Goal: Transaction & Acquisition: Purchase product/service

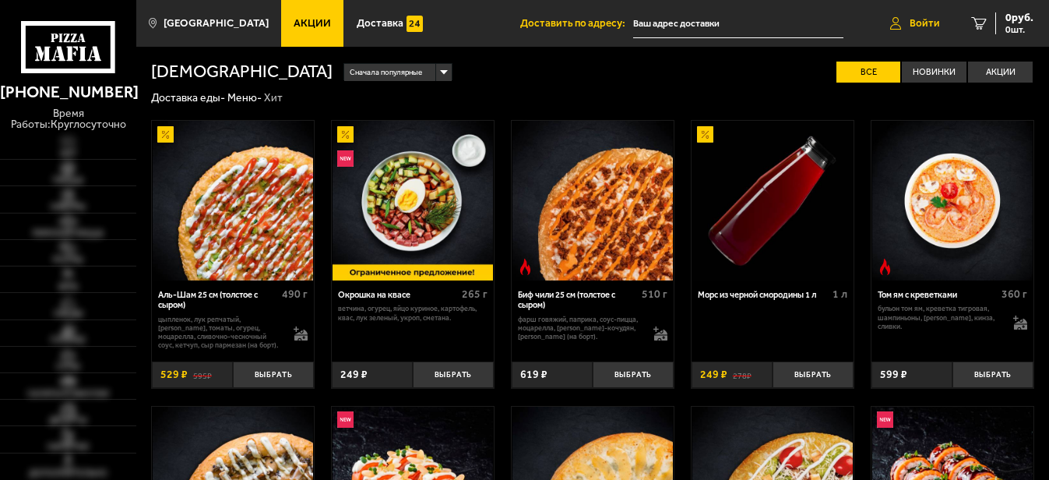
click at [914, 21] on span "Войти" at bounding box center [925, 23] width 30 height 10
type input "[STREET_ADDRESS]"
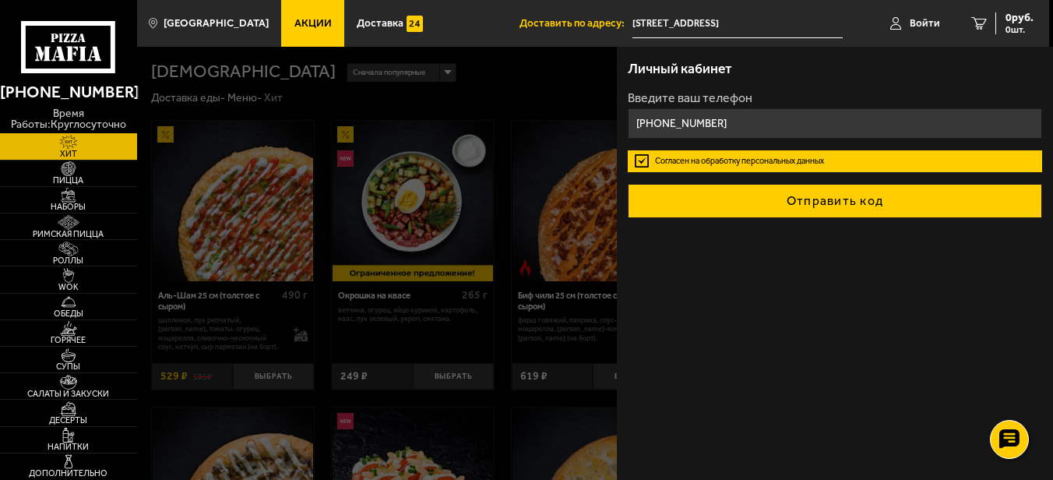
type input "+7 (911) 140-44-74"
click at [846, 205] on button "Отправить код" at bounding box center [835, 201] width 414 height 34
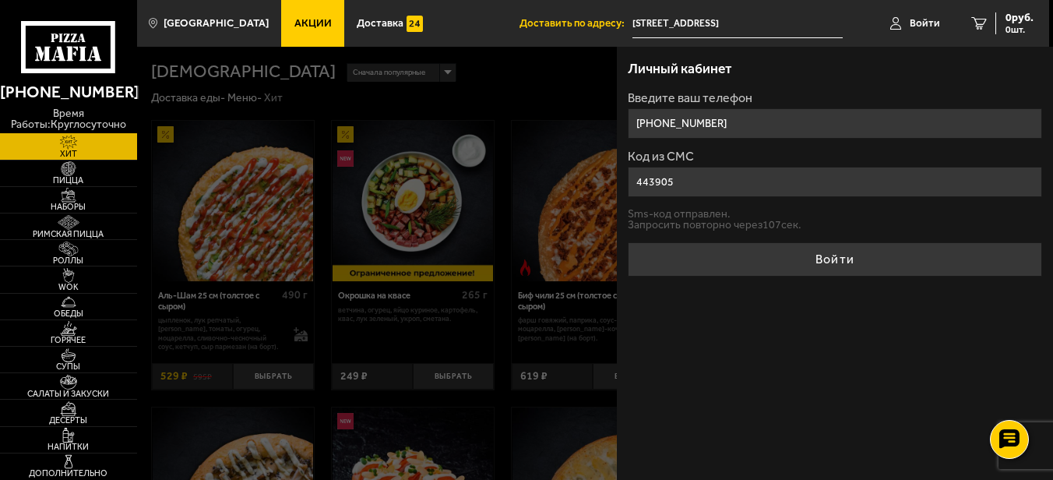
type input "443905"
click at [628, 242] on button "Войти" at bounding box center [835, 259] width 414 height 34
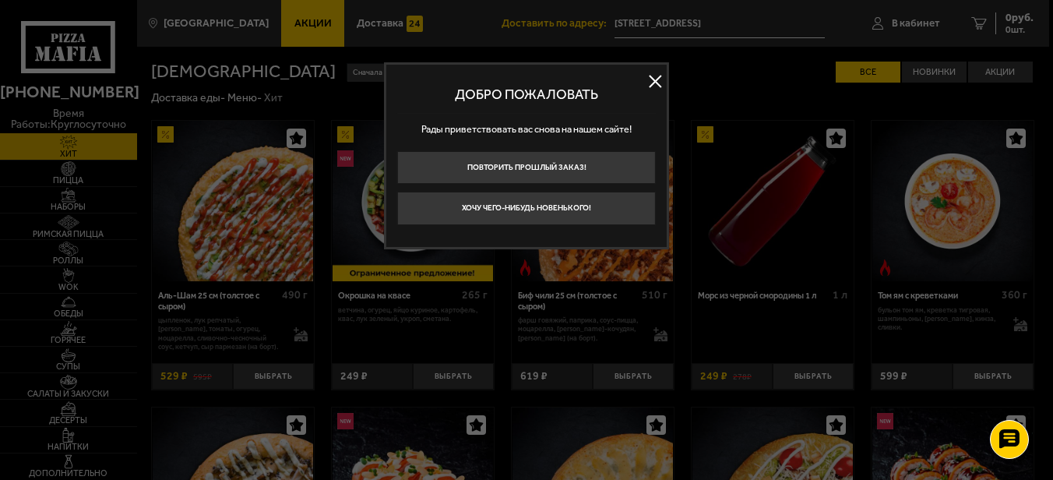
click at [654, 78] on button at bounding box center [654, 81] width 23 height 23
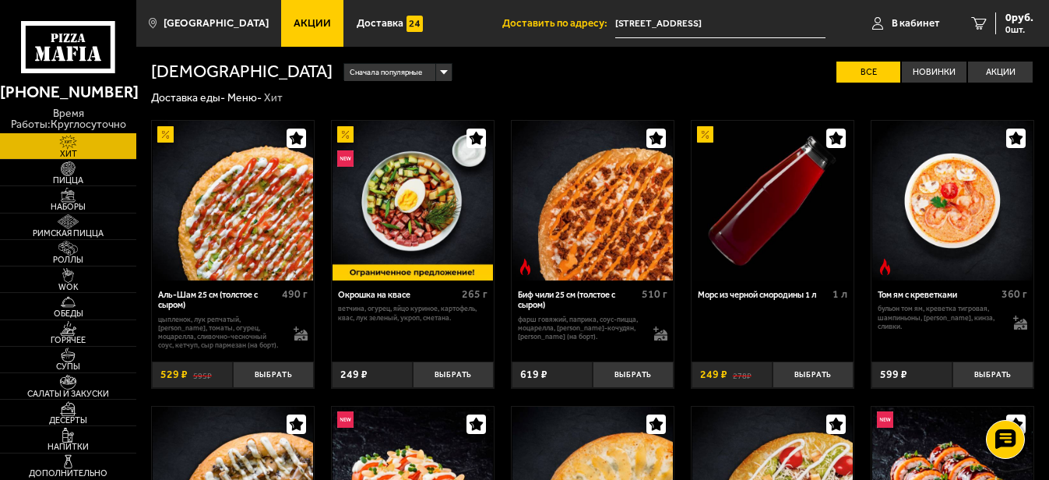
click at [720, 26] on input "[STREET_ADDRESS]" at bounding box center [720, 23] width 210 height 29
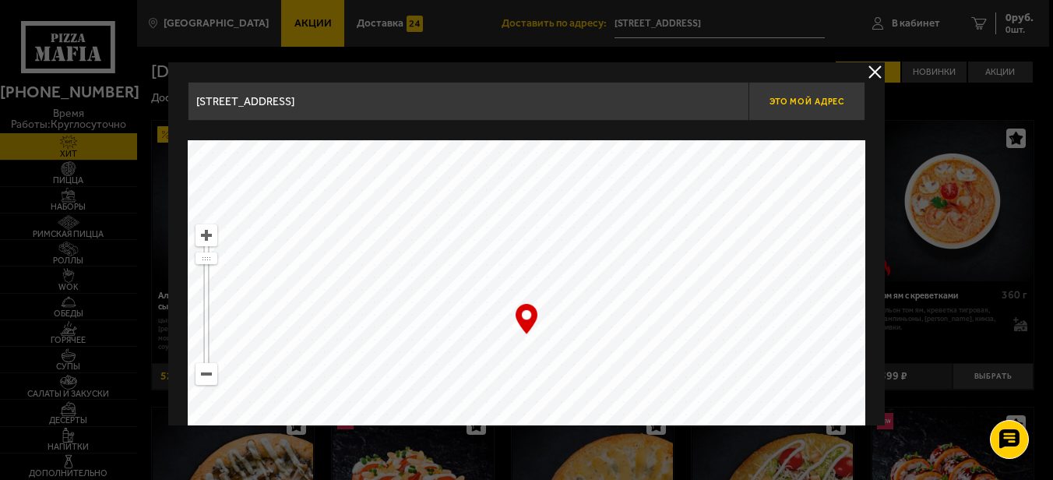
click at [775, 103] on span "Это мой адрес" at bounding box center [807, 102] width 75 height 10
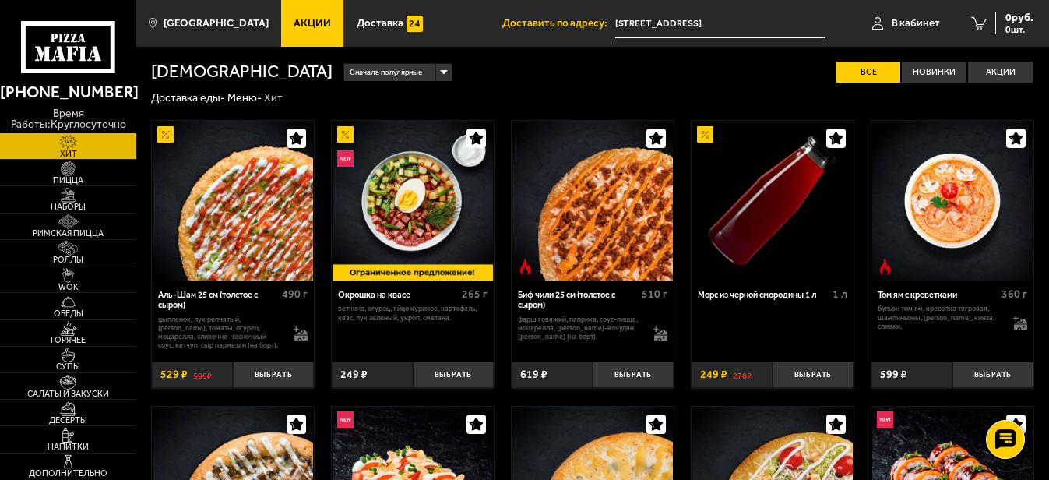
click at [717, 24] on input "[STREET_ADDRESS]" at bounding box center [720, 23] width 210 height 29
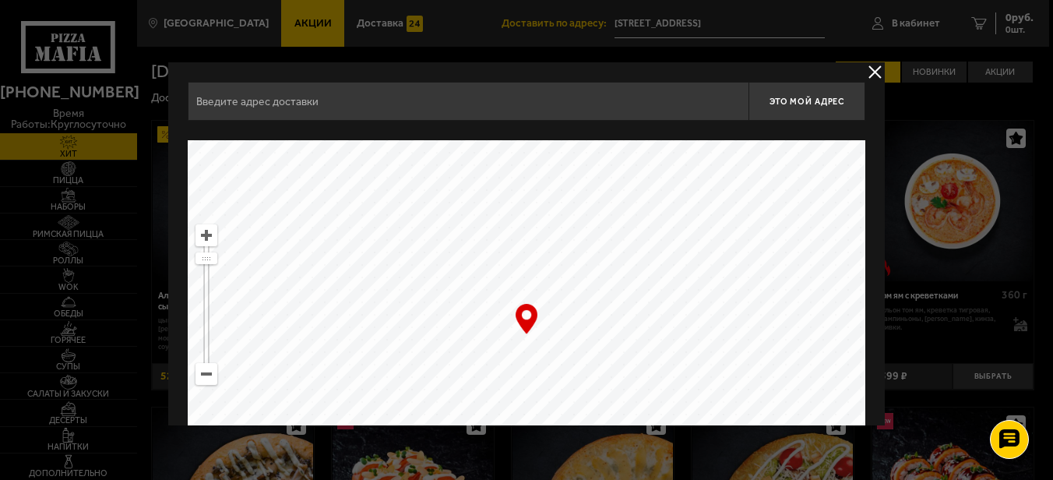
type input "[STREET_ADDRESS]"
click at [809, 101] on span "Это мой адрес" at bounding box center [807, 102] width 75 height 10
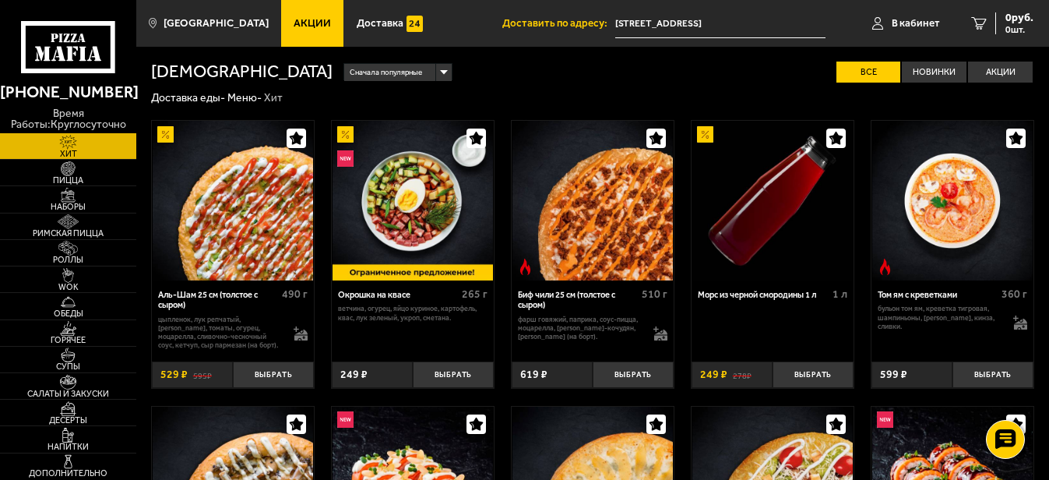
click at [680, 23] on input "[STREET_ADDRESS]" at bounding box center [720, 23] width 210 height 29
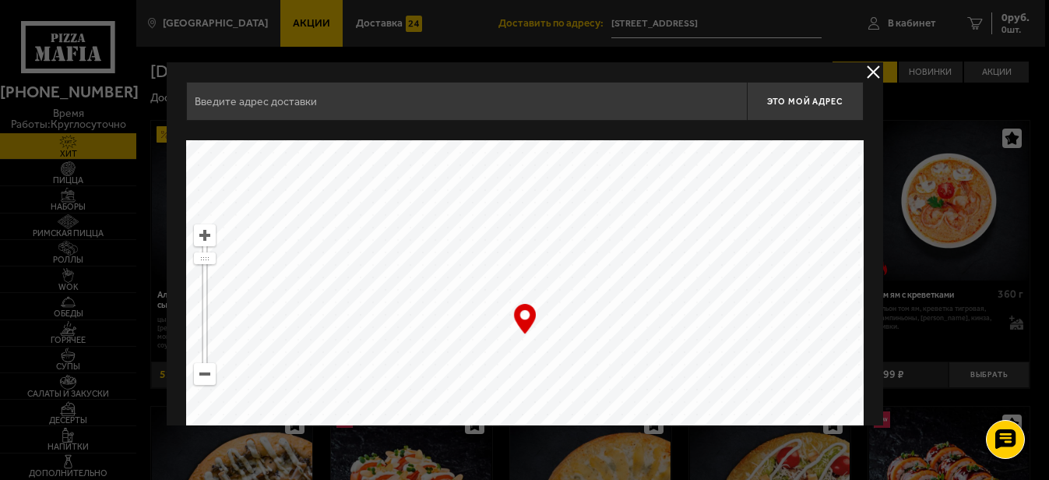
type input "Двинская улица, 8к3"
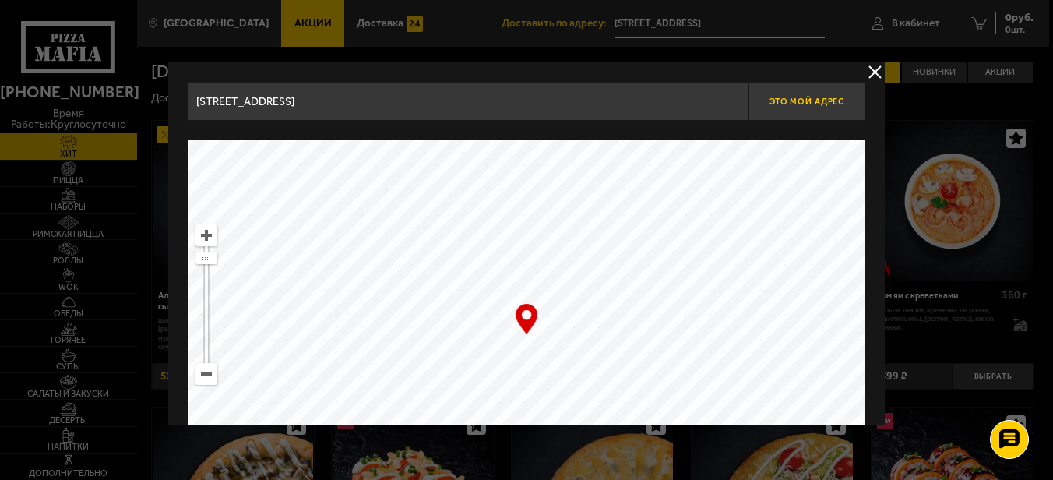
click at [787, 103] on span "Это мой адрес" at bounding box center [807, 102] width 75 height 10
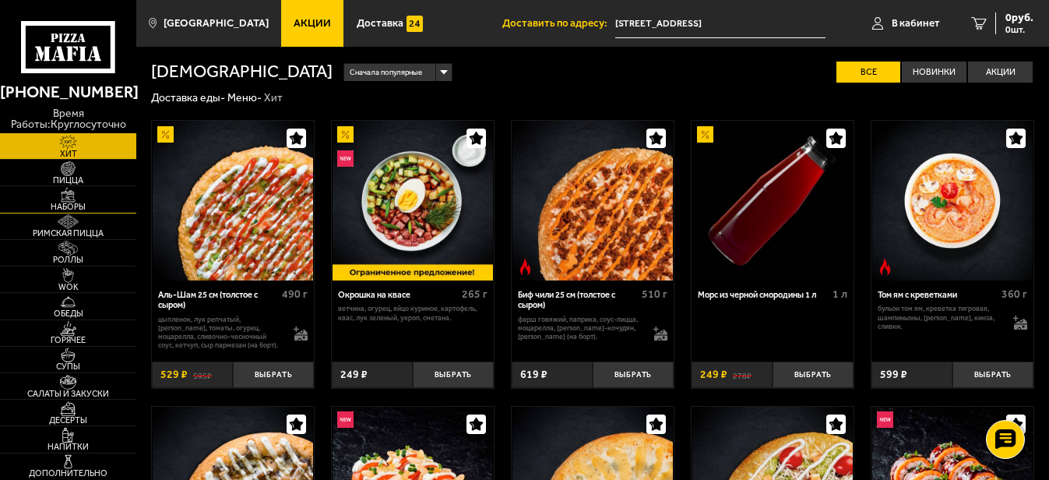
click at [76, 205] on span "Наборы" at bounding box center [68, 207] width 136 height 9
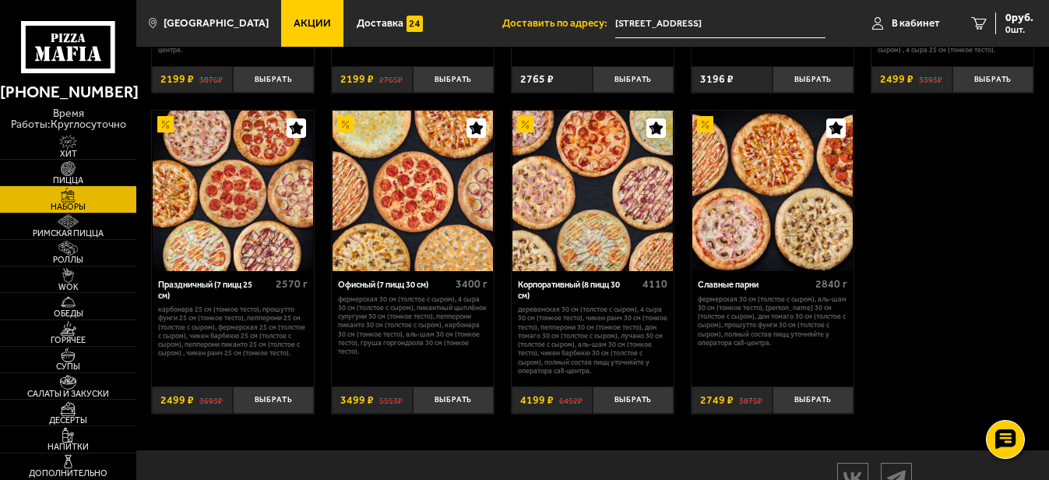
scroll to position [1714, 0]
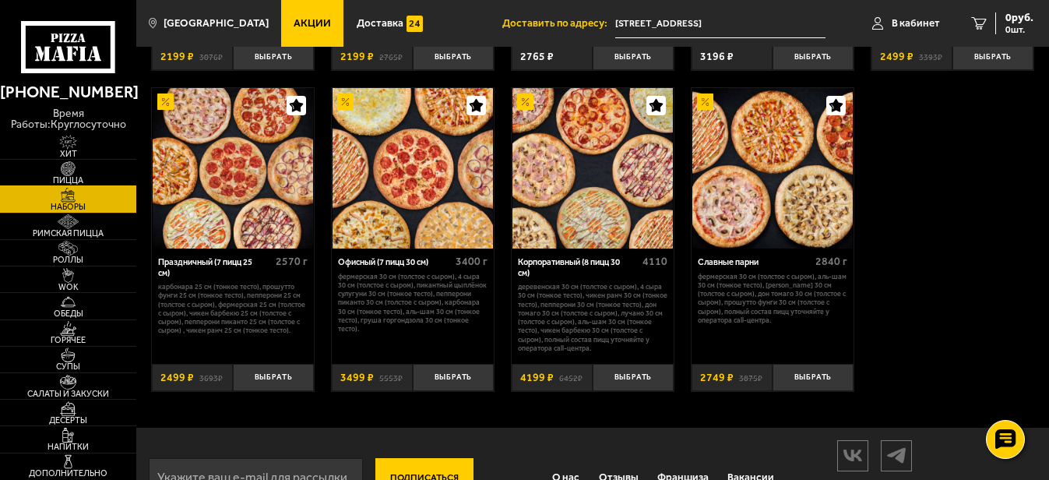
click at [72, 167] on img at bounding box center [69, 168] width 42 height 15
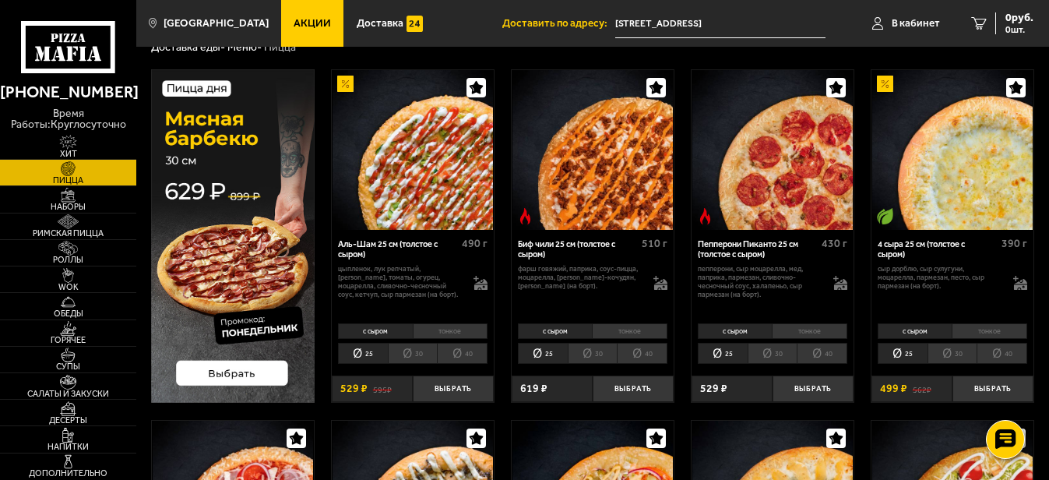
scroll to position [78, 0]
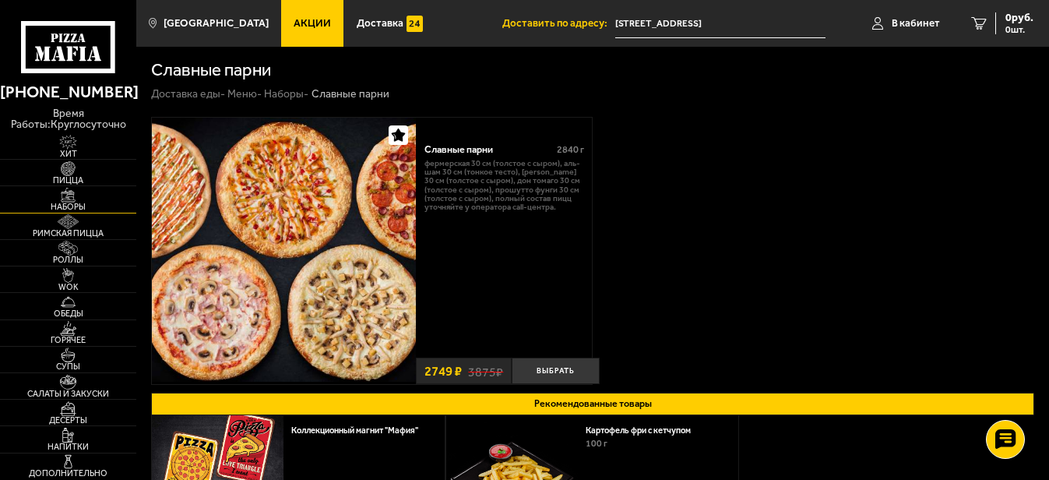
click at [72, 199] on img at bounding box center [69, 195] width 42 height 15
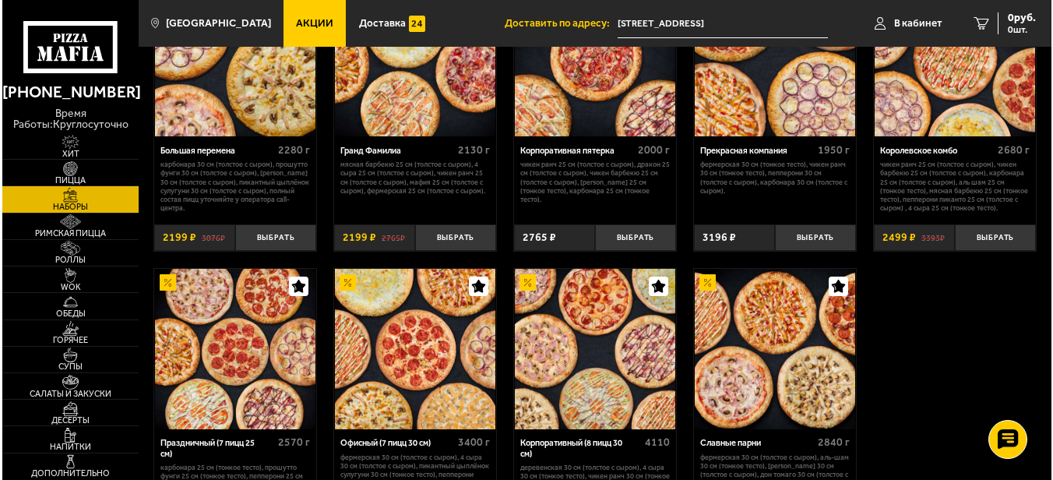
scroll to position [1558, 0]
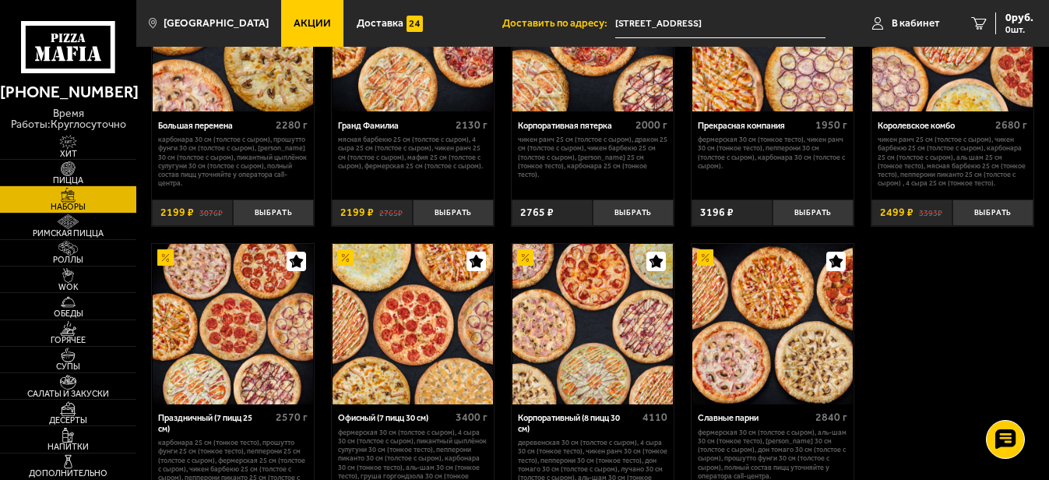
click at [586, 92] on img at bounding box center [593, 32] width 160 height 160
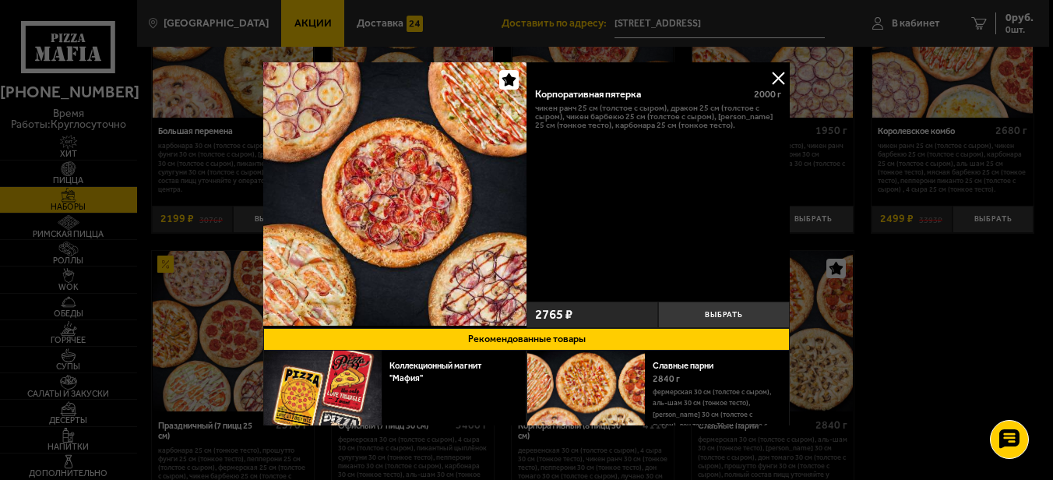
click at [779, 76] on button at bounding box center [778, 77] width 23 height 23
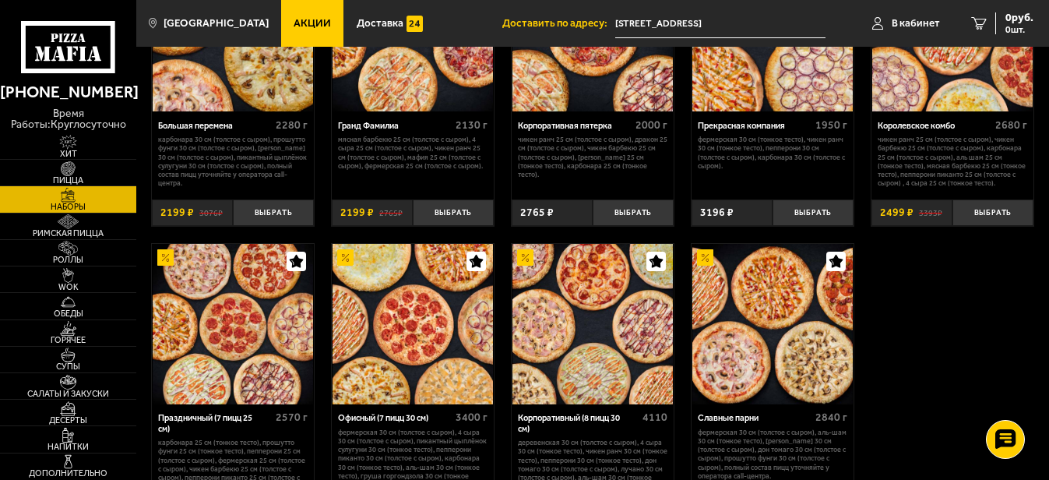
click at [765, 357] on img at bounding box center [773, 324] width 160 height 160
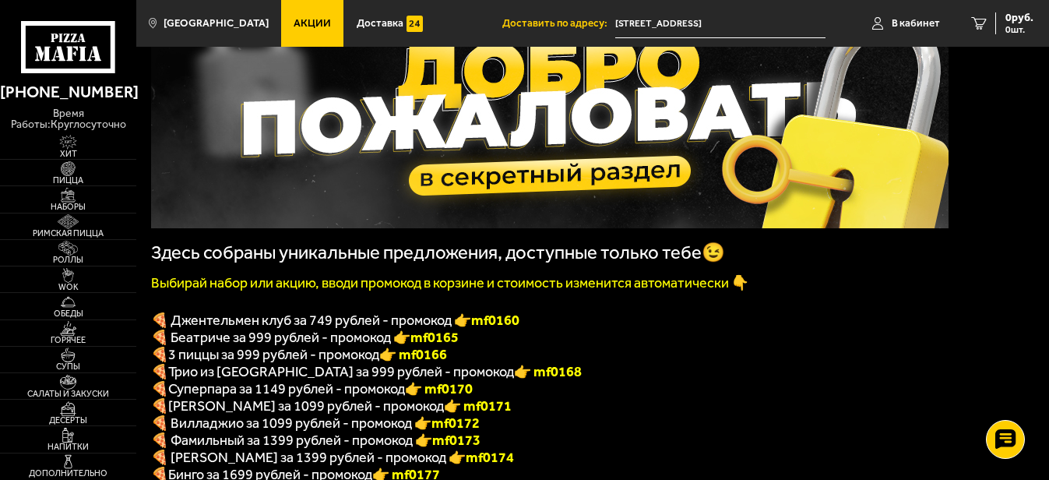
scroll to position [312, 0]
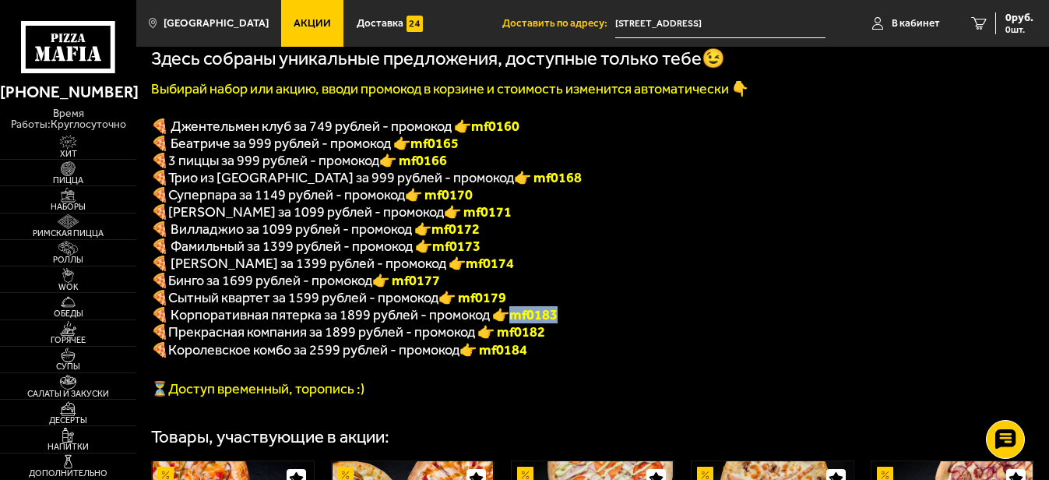
drag, startPoint x: 514, startPoint y: 329, endPoint x: 562, endPoint y: 329, distance: 48.3
click at [562, 323] on p "🍕 Корпоративная пятерка за 1899 рублей - промокод 👉 mf0183" at bounding box center [550, 314] width 798 height 17
drag, startPoint x: 562, startPoint y: 329, endPoint x: 552, endPoint y: 328, distance: 10.9
copy b "mf0183"
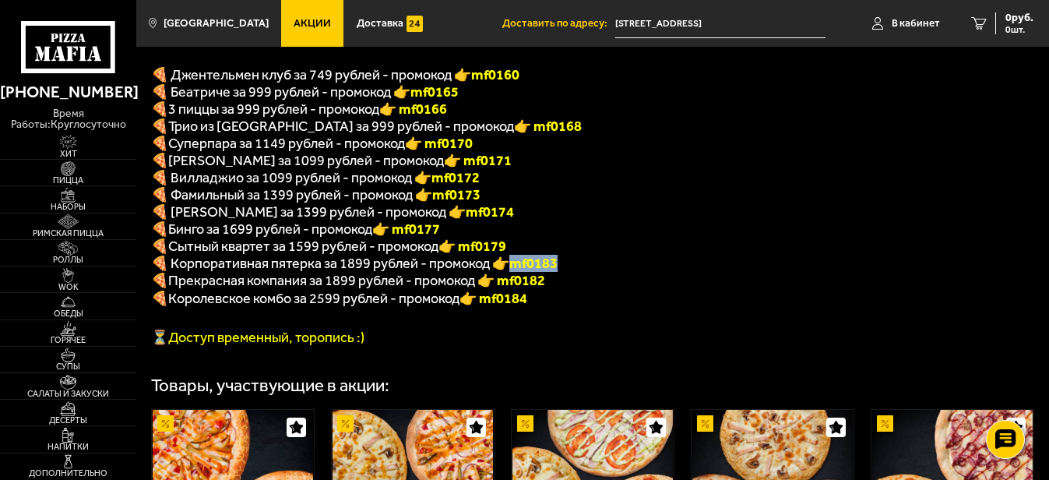
scroll to position [0, 0]
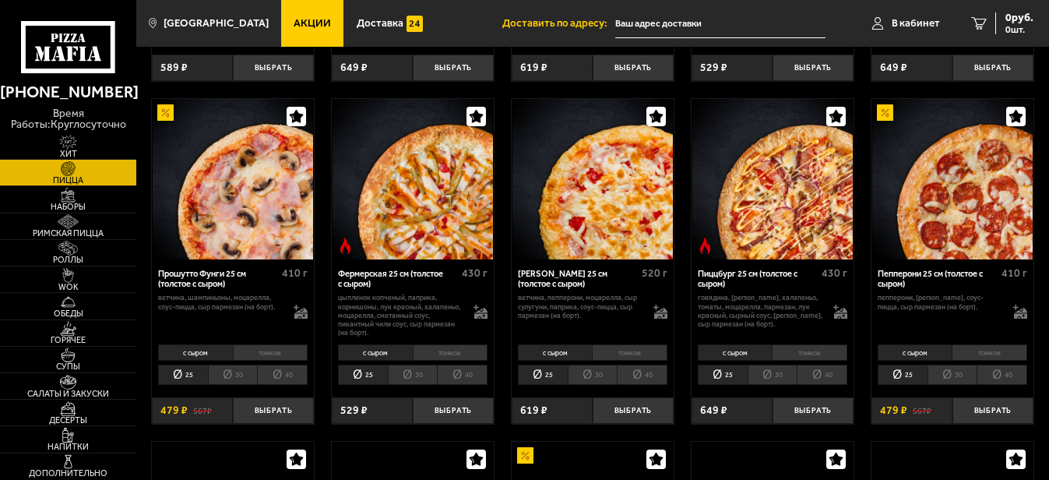
type input "[STREET_ADDRESS]"
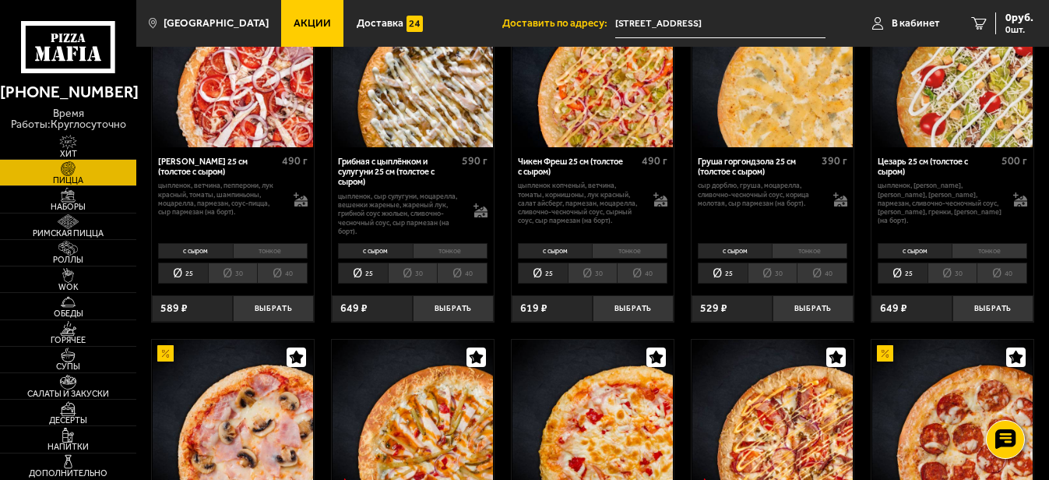
scroll to position [467, 0]
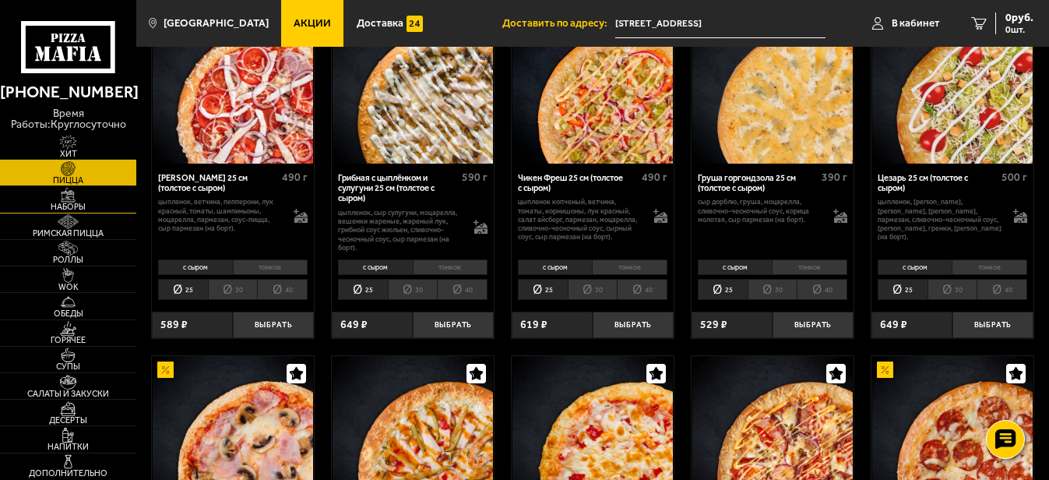
click at [63, 201] on img at bounding box center [69, 195] width 42 height 15
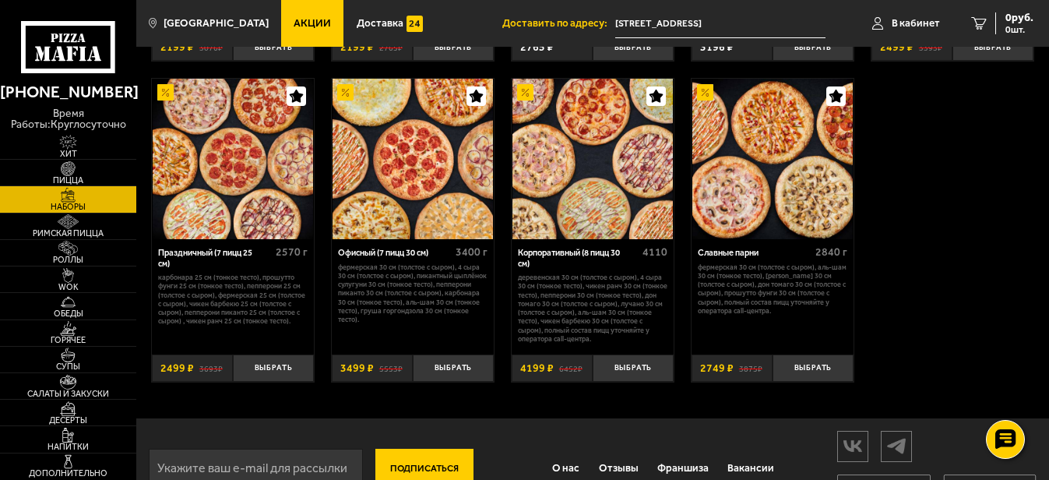
scroll to position [1769, 0]
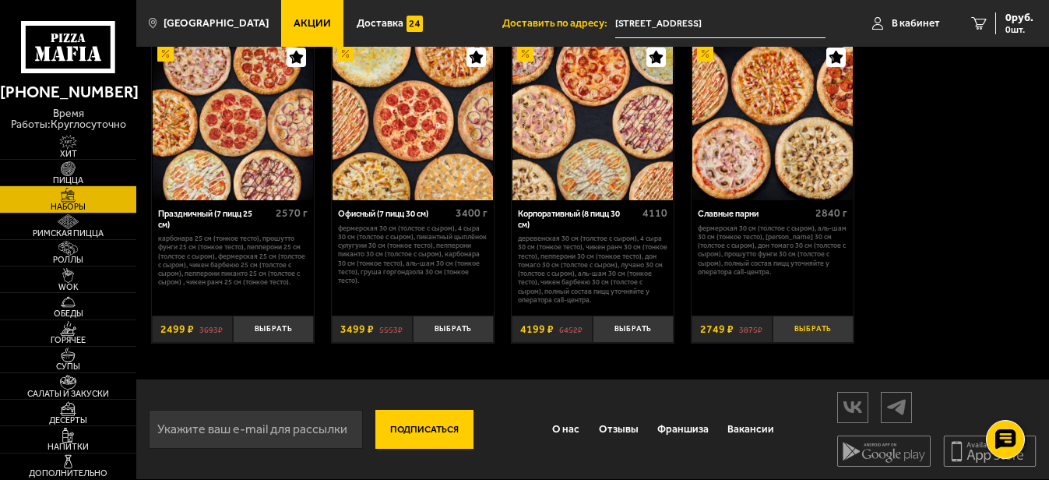
click at [809, 326] on button "Выбрать" at bounding box center [813, 329] width 81 height 26
click at [995, 18] on span "2749 руб." at bounding box center [1010, 17] width 47 height 11
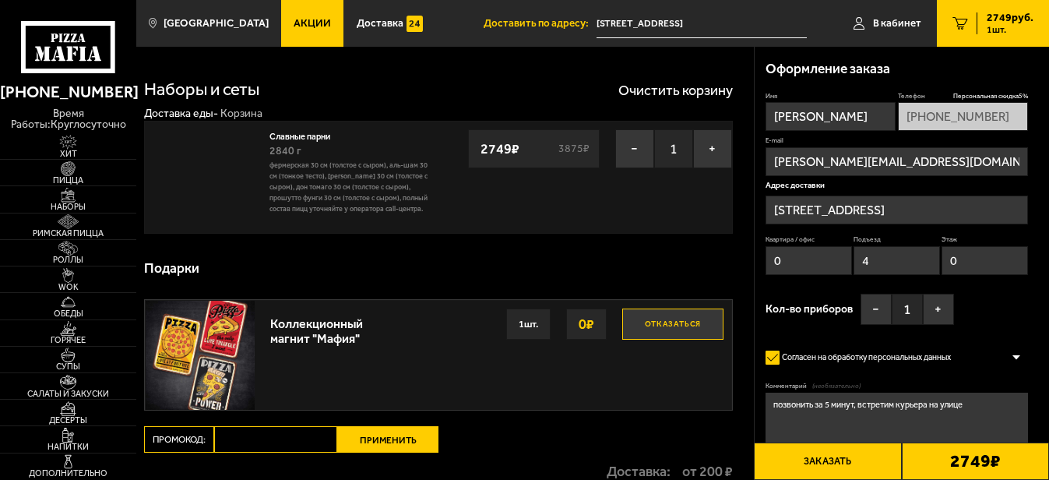
type input "[STREET_ADDRESS]"
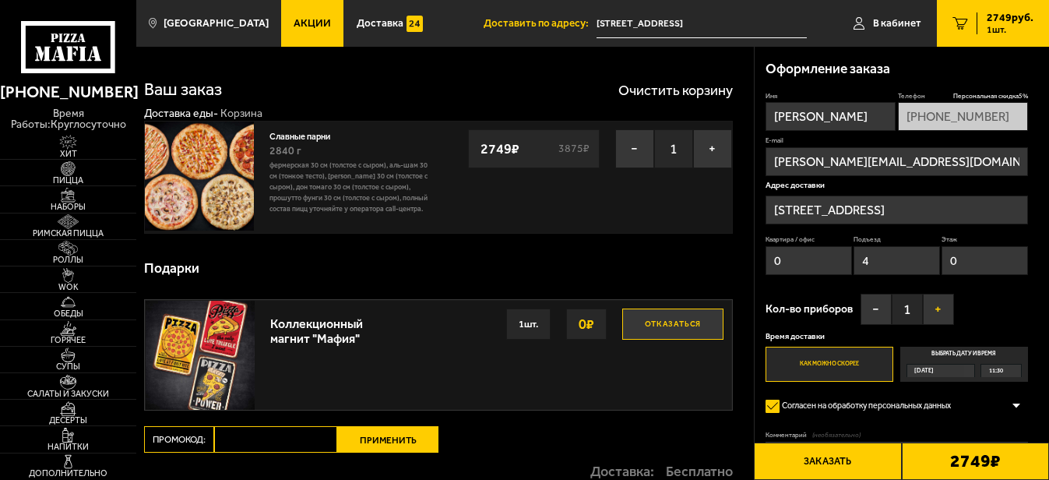
click at [936, 306] on button "+" at bounding box center [938, 309] width 31 height 31
click at [825, 465] on button "Заказать" at bounding box center [827, 460] width 147 height 37
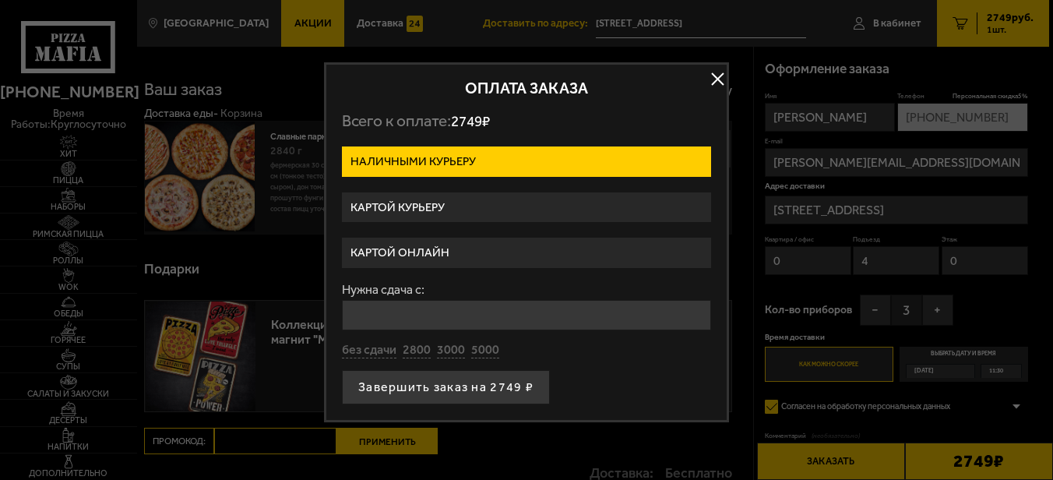
click at [415, 202] on label "Картой курьеру" at bounding box center [526, 207] width 369 height 30
click at [0, 0] on input "Картой курьеру" at bounding box center [0, 0] width 0 height 0
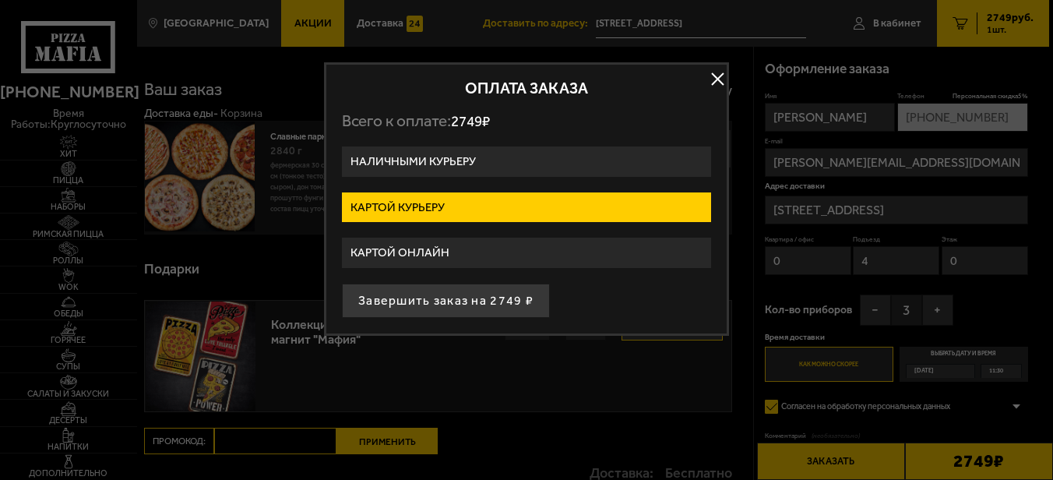
click at [412, 249] on label "Картой онлайн" at bounding box center [526, 253] width 369 height 30
click at [0, 0] on input "Картой онлайн" at bounding box center [0, 0] width 0 height 0
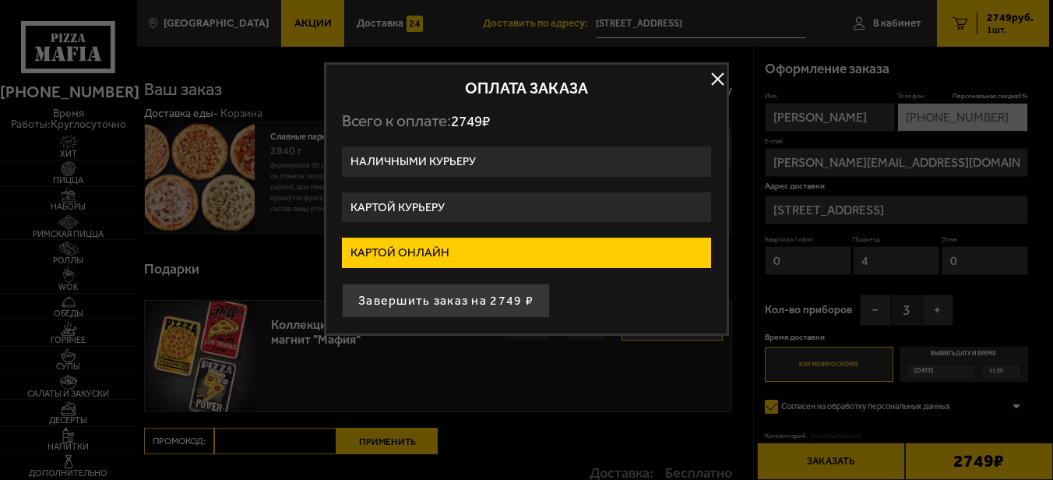
click at [452, 208] on label "Картой курьеру" at bounding box center [526, 207] width 369 height 30
click at [0, 0] on input "Картой курьеру" at bounding box center [0, 0] width 0 height 0
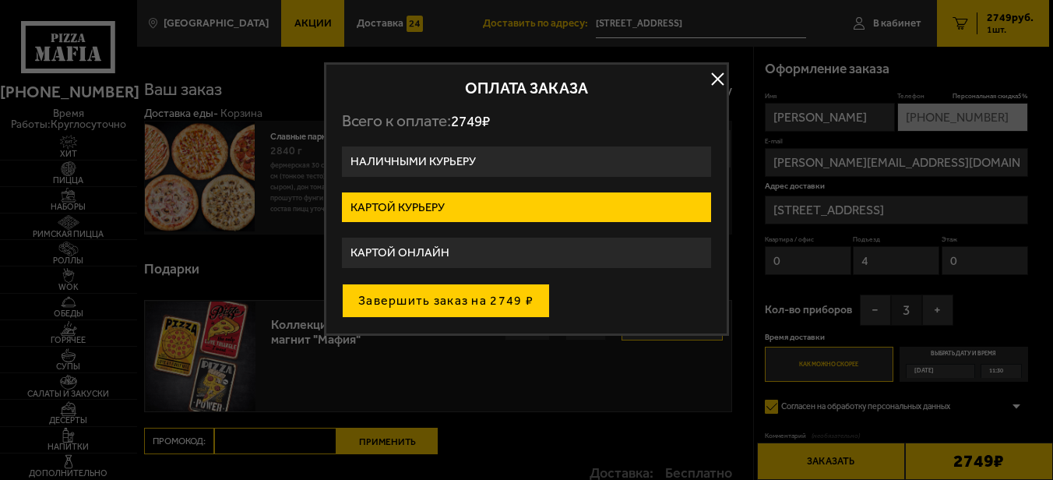
click at [446, 300] on button "Завершить заказ на 2749 ₽" at bounding box center [446, 301] width 208 height 34
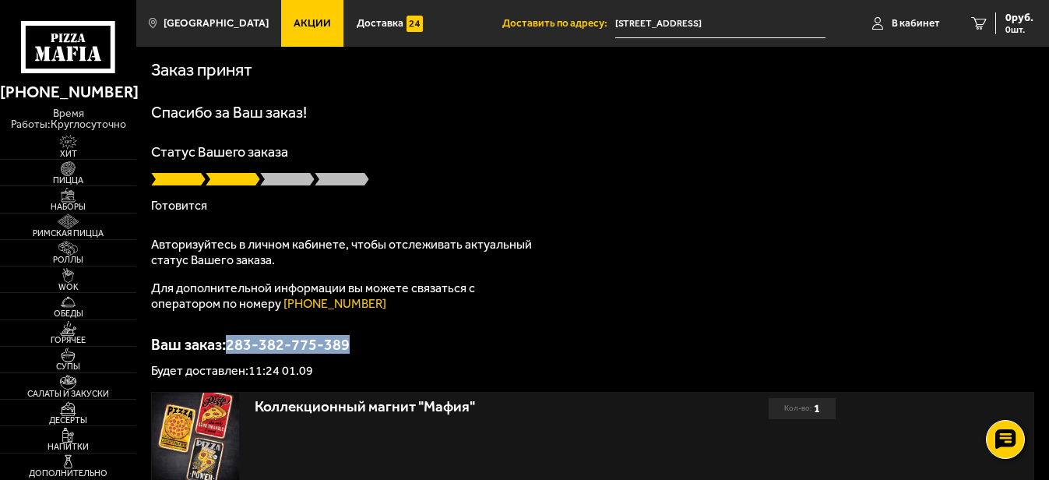
drag, startPoint x: 230, startPoint y: 345, endPoint x: 354, endPoint y: 330, distance: 125.6
click at [354, 330] on div "Спасибо за Ваш заказ! Статус Вашего заказа [PERSON_NAME] Авторизуйтесь в личном…" at bounding box center [592, 240] width 883 height 273
drag, startPoint x: 354, startPoint y: 330, endPoint x: 352, endPoint y: 345, distance: 15.8
click at [352, 345] on p "Ваш заказ: 283-382-775-389" at bounding box center [592, 345] width 883 height 16
